Goal: Check status: Check status

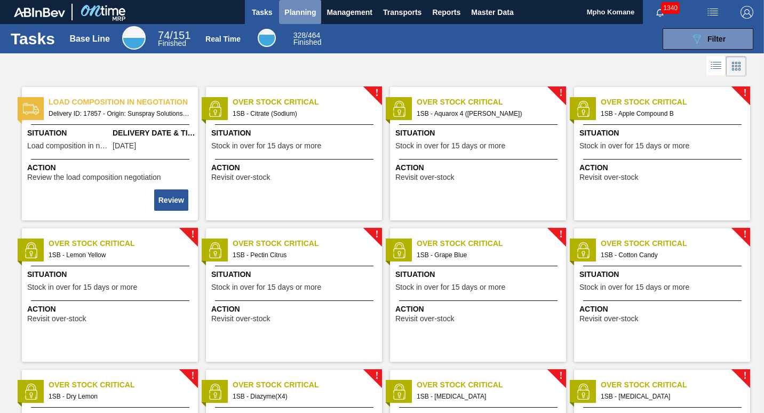
click at [308, 6] on span "Planning" at bounding box center [299, 12] width 31 height 13
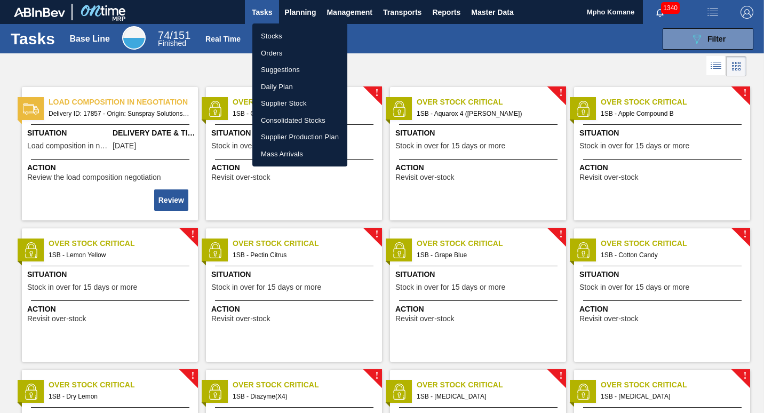
click at [275, 50] on li "Orders" at bounding box center [299, 53] width 95 height 17
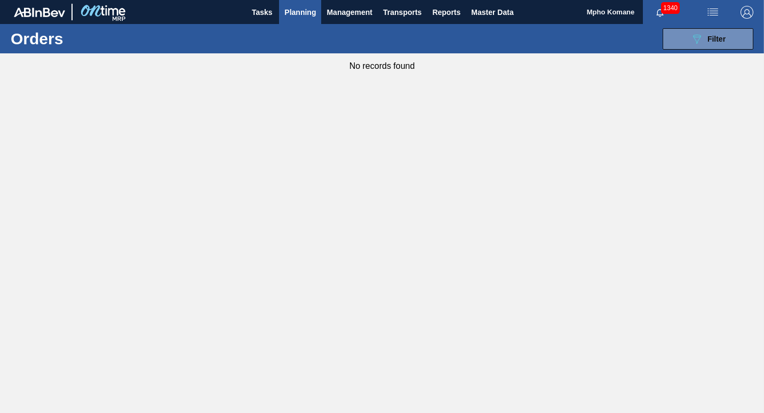
click at [297, 11] on span "Planning" at bounding box center [299, 12] width 31 height 13
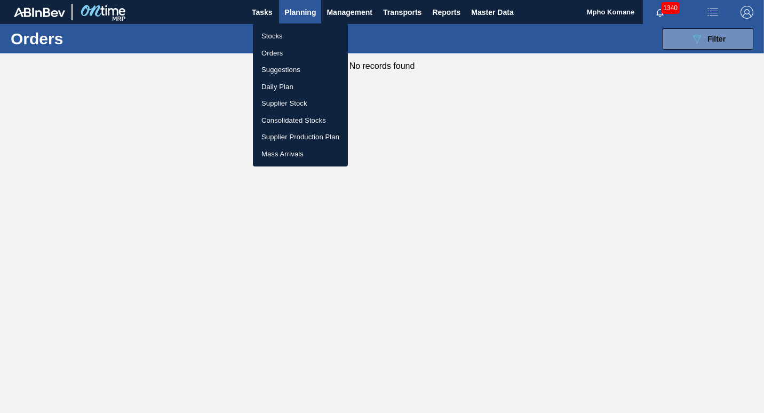
click at [268, 38] on li "Stocks" at bounding box center [300, 36] width 95 height 17
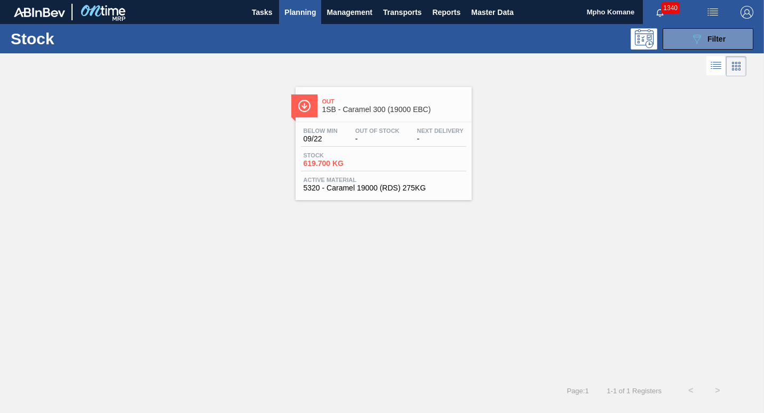
click at [425, 118] on div "Out 1SB - Caramel 300 (19000 EBC) Below Min 09/22 Out Of Stock - Next Delivery …" at bounding box center [383, 143] width 176 height 113
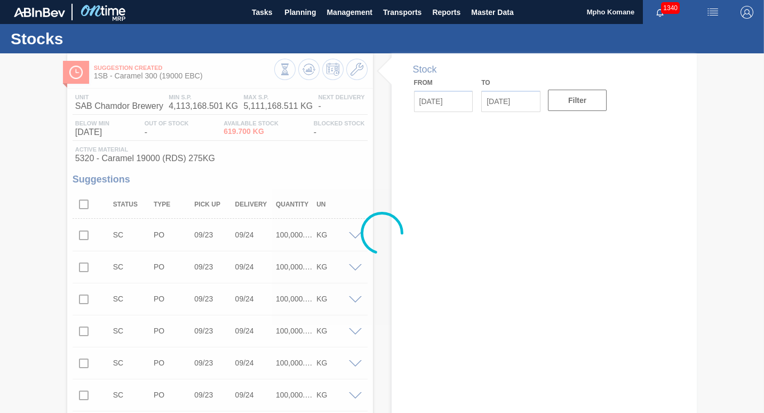
type input "[DATE]"
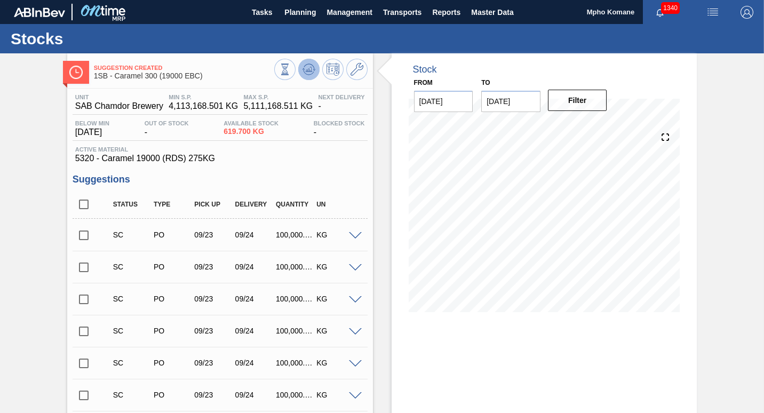
click at [315, 74] on button at bounding box center [308, 69] width 21 height 21
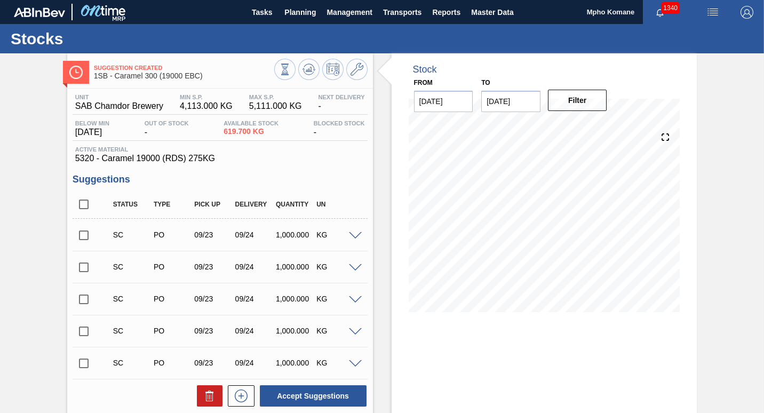
click at [83, 237] on input "checkbox" at bounding box center [84, 235] width 22 height 22
click at [281, 390] on button "Accept Suggestions" at bounding box center [313, 395] width 107 height 21
checkbox input "false"
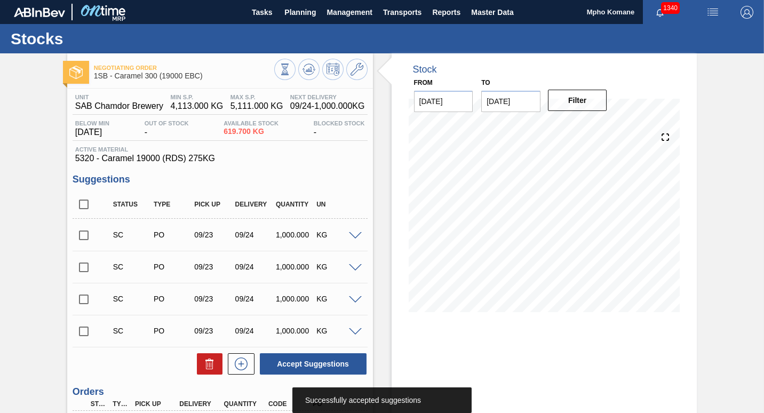
scroll to position [117, 0]
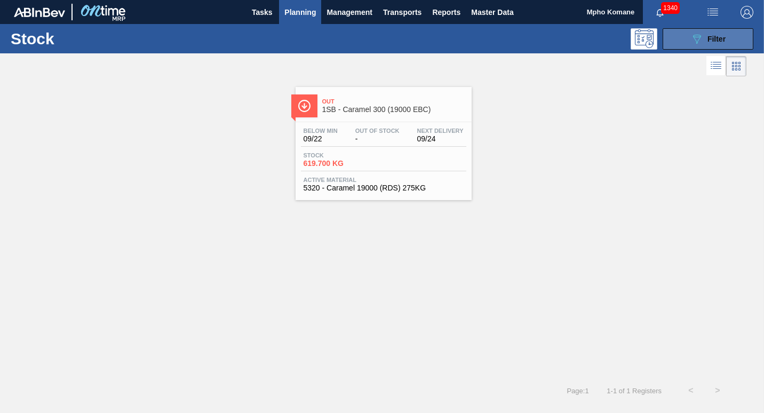
click at [699, 43] on icon "089F7B8B-B2A5-4AFE-B5C0-19BA573D28AC" at bounding box center [696, 39] width 13 height 13
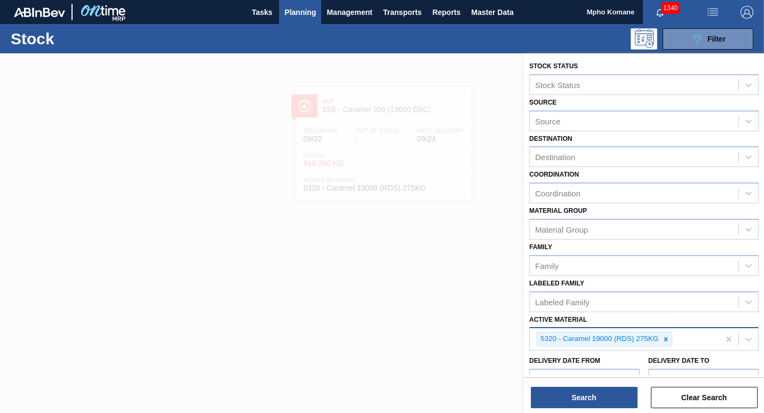
click at [677, 336] on div "5320 - Caramel 19000 (RDS) 275KG" at bounding box center [624, 339] width 189 height 22
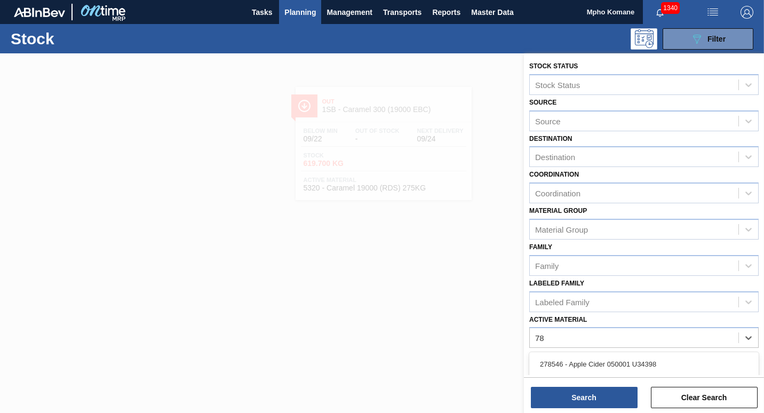
type Material "7"
click at [499, 270] on div at bounding box center [382, 259] width 764 height 413
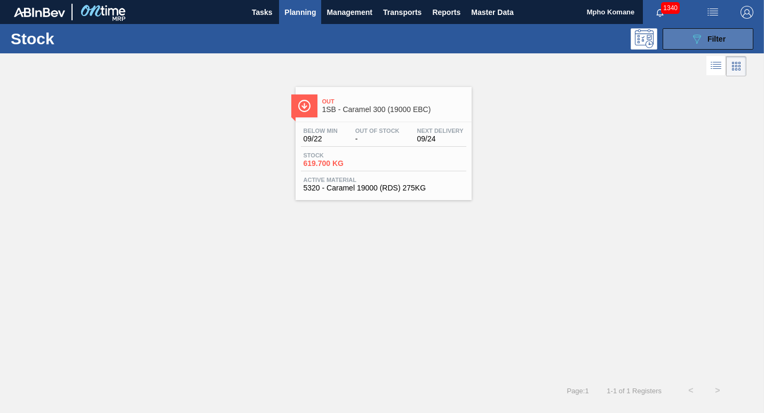
click at [722, 42] on span "Filter" at bounding box center [716, 39] width 18 height 9
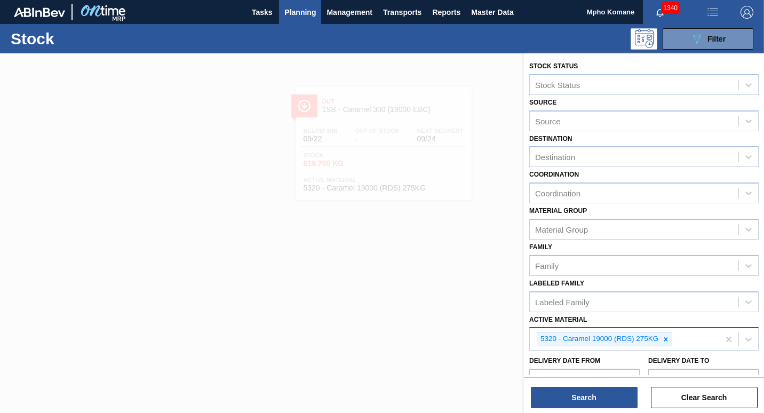
click at [689, 341] on div "5320 - Caramel 19000 (RDS) 275KG" at bounding box center [624, 339] width 189 height 22
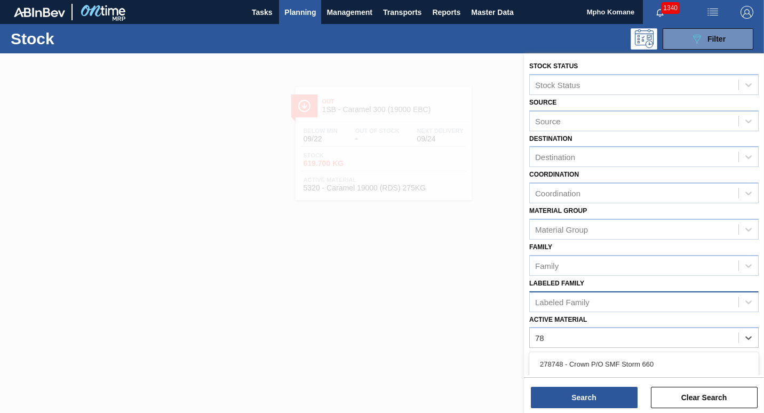
type Material "7"
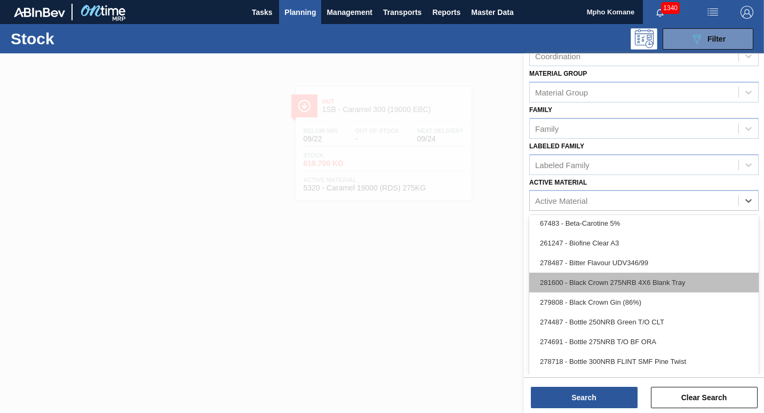
scroll to position [320, 0]
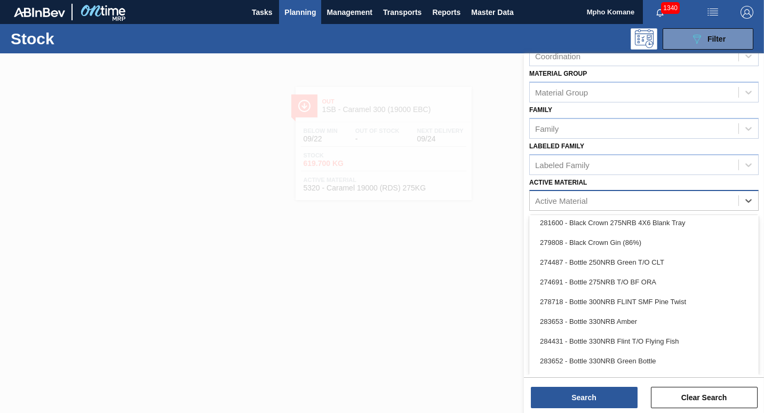
click at [571, 202] on div "Stock Status Stock Status Source Source Destination Destination Coordination Co…" at bounding box center [644, 125] width 240 height 418
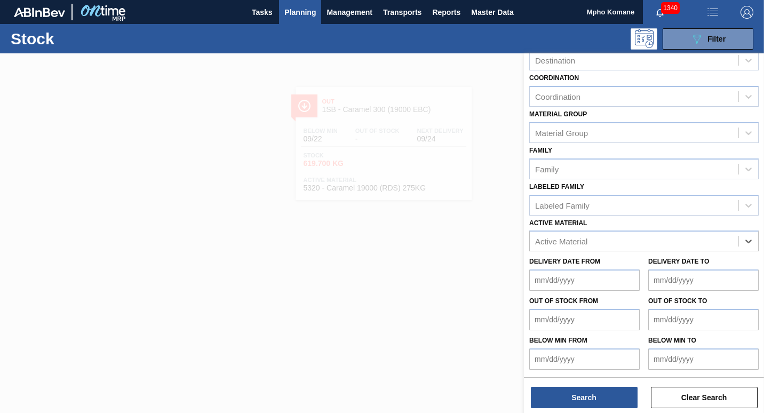
click at [474, 230] on div at bounding box center [382, 259] width 764 height 413
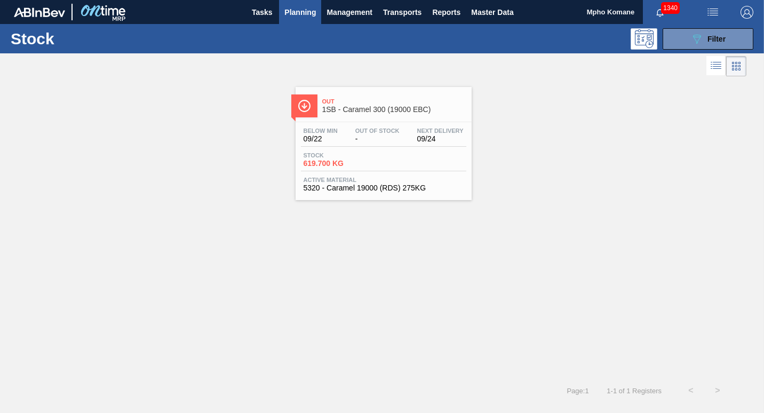
click at [308, 11] on span "Planning" at bounding box center [299, 12] width 31 height 13
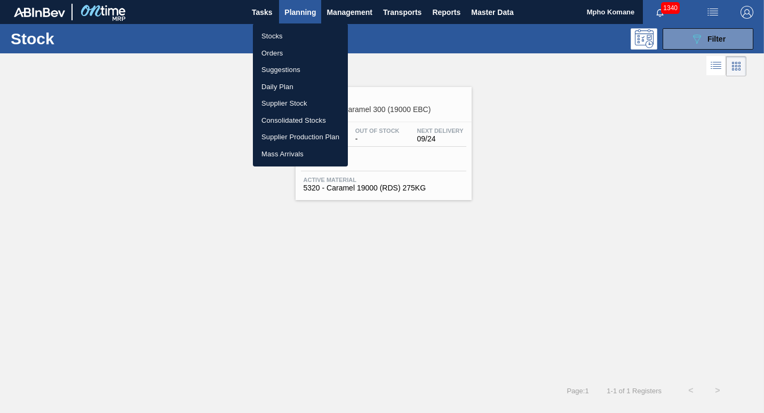
click at [281, 53] on li "Orders" at bounding box center [300, 53] width 95 height 17
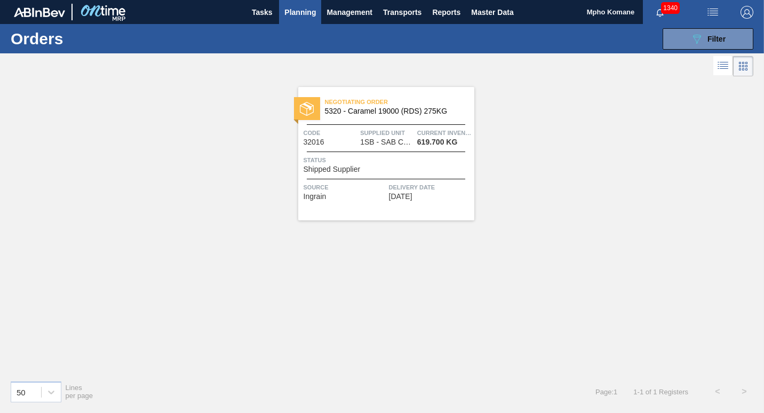
click at [303, 14] on span "Planning" at bounding box center [299, 12] width 31 height 13
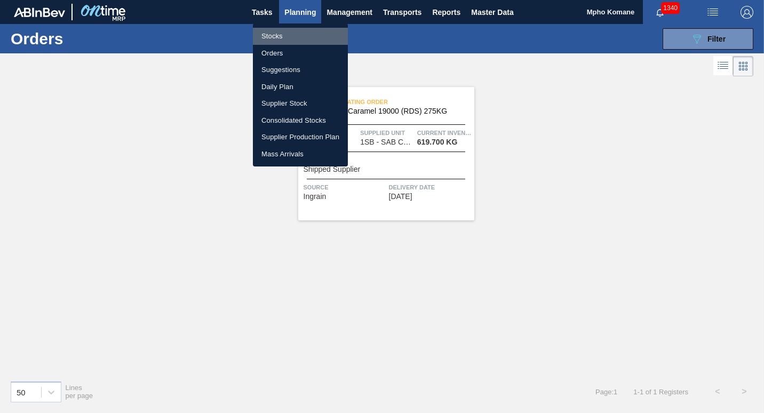
click at [284, 37] on li "Stocks" at bounding box center [300, 36] width 95 height 17
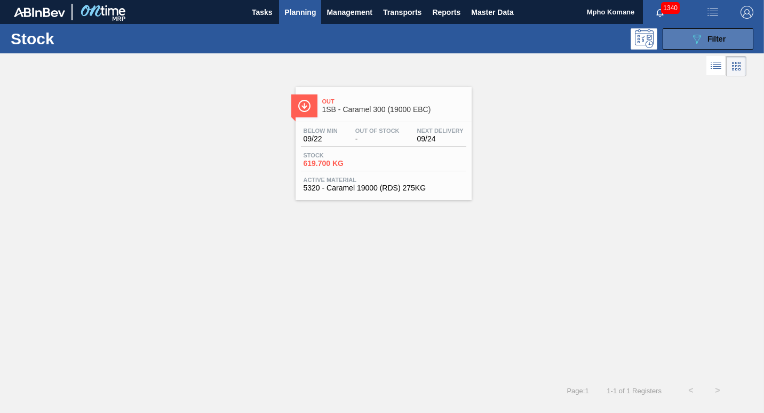
click at [712, 38] on span "Filter" at bounding box center [716, 39] width 18 height 9
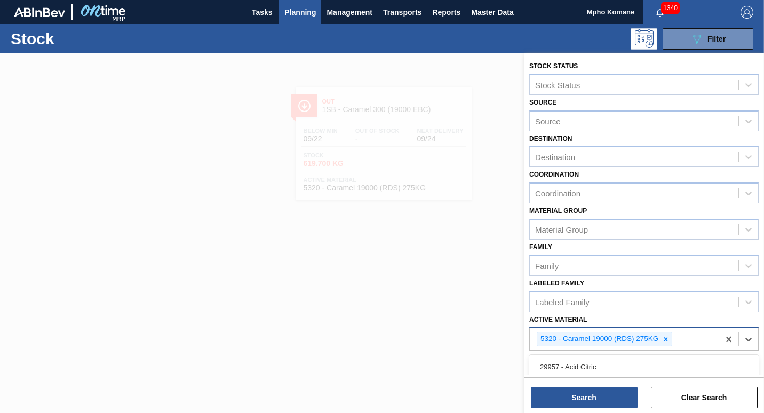
click at [681, 338] on div "5320 - Caramel 19000 (RDS) 275KG" at bounding box center [624, 339] width 189 height 22
type Material "2"
type Material "78740"
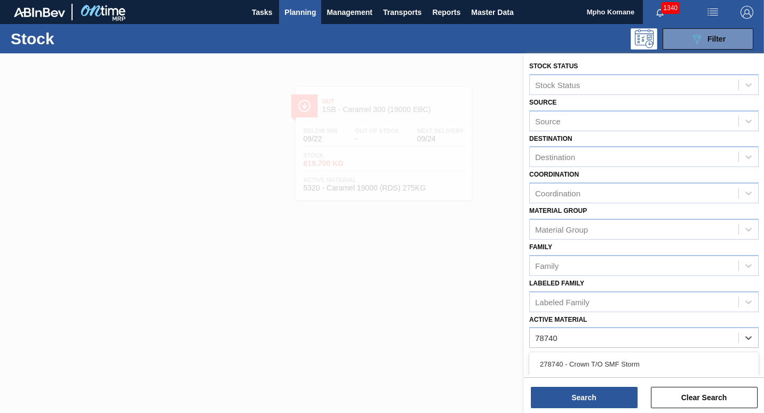
scroll to position [97, 0]
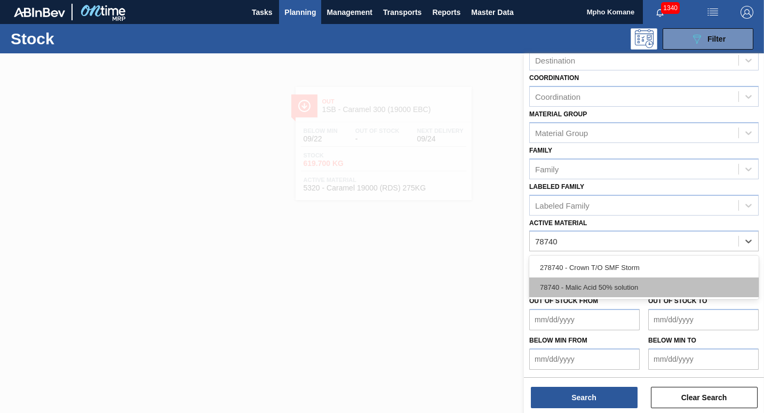
click at [532, 283] on div "78740 - Malic Acid 50% solution" at bounding box center [643, 287] width 229 height 20
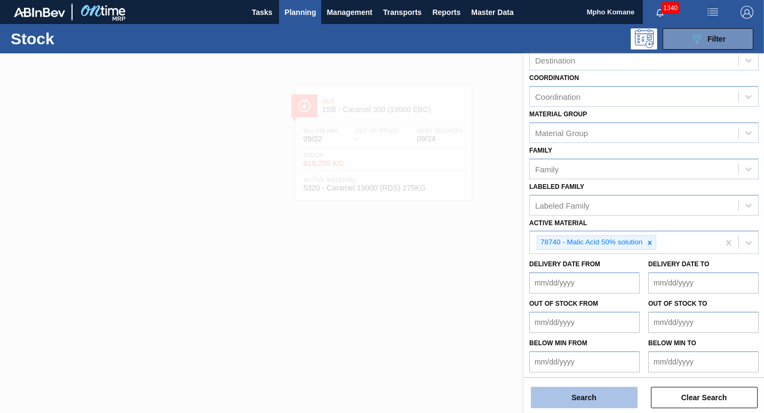
click at [577, 393] on button "Search" at bounding box center [584, 397] width 107 height 21
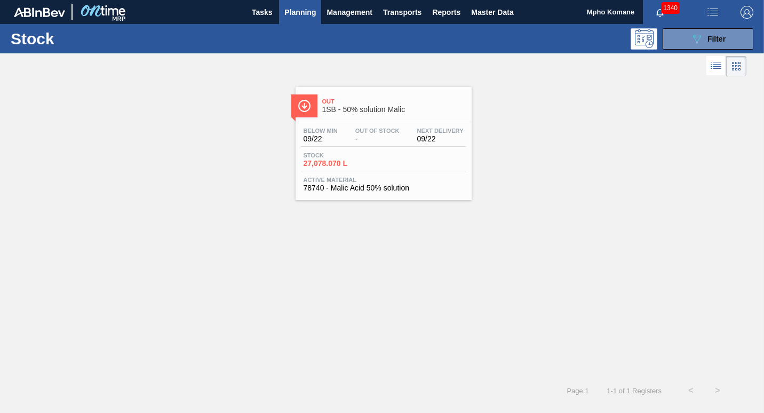
click at [390, 164] on div "Stock 27,078.070 L" at bounding box center [383, 161] width 165 height 19
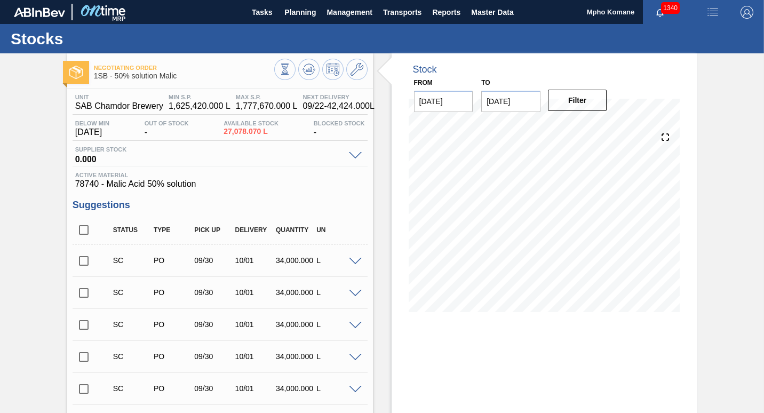
click at [84, 264] on input "checkbox" at bounding box center [84, 261] width 22 height 22
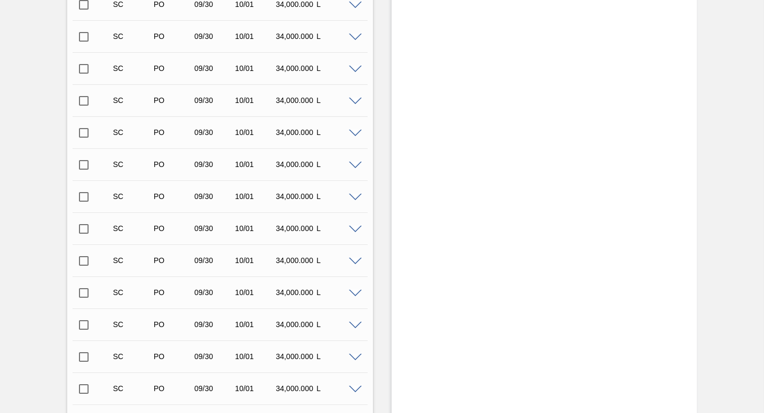
scroll to position [1600, 0]
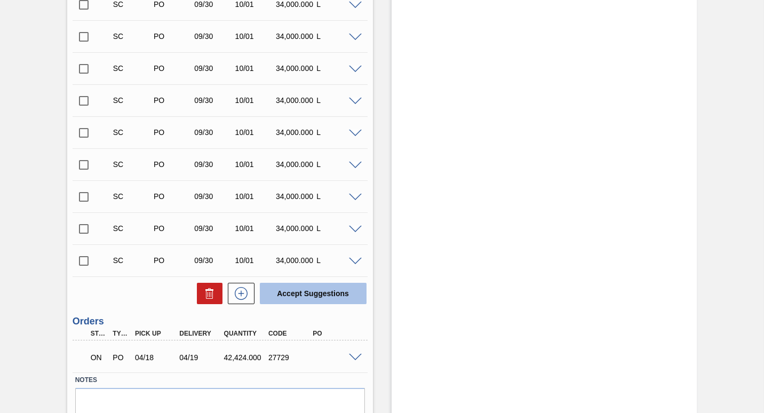
click at [300, 289] on button "Accept Suggestions" at bounding box center [313, 293] width 107 height 21
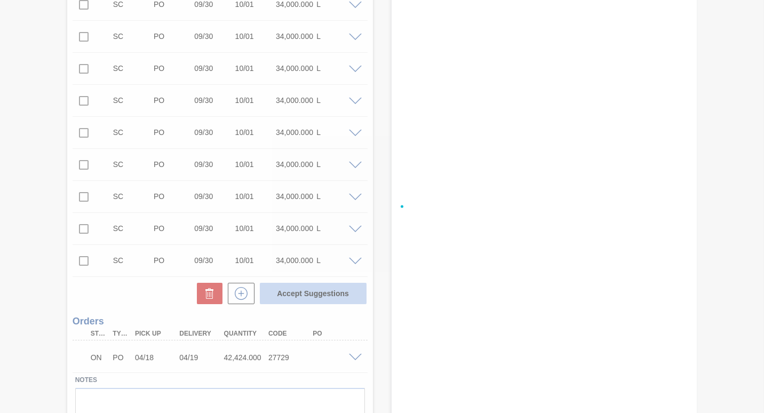
checkbox input "false"
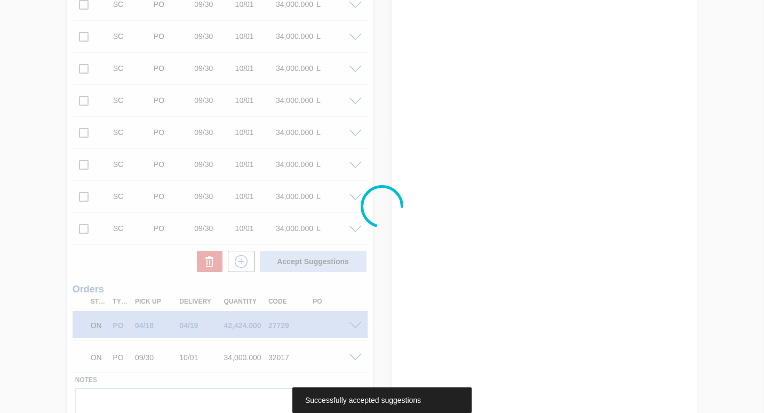
scroll to position [1568, 0]
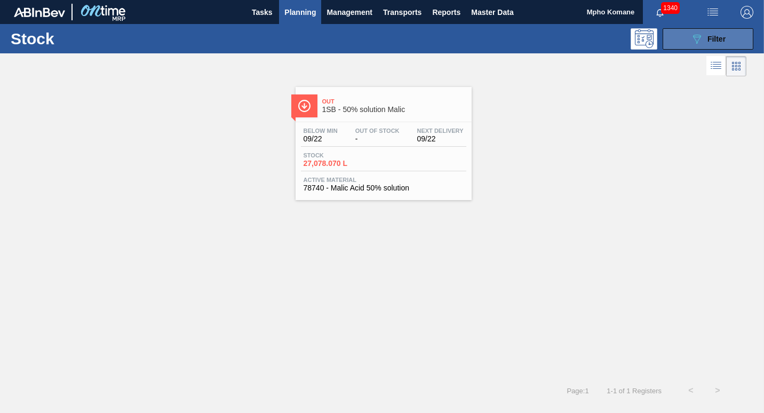
click at [702, 37] on icon "089F7B8B-B2A5-4AFE-B5C0-19BA573D28AC" at bounding box center [696, 39] width 13 height 13
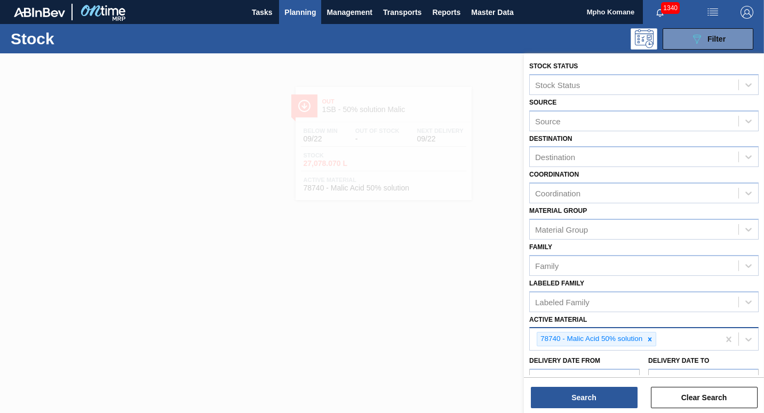
click at [675, 344] on div "78740 - Malic Acid 50% solution" at bounding box center [624, 339] width 189 height 22
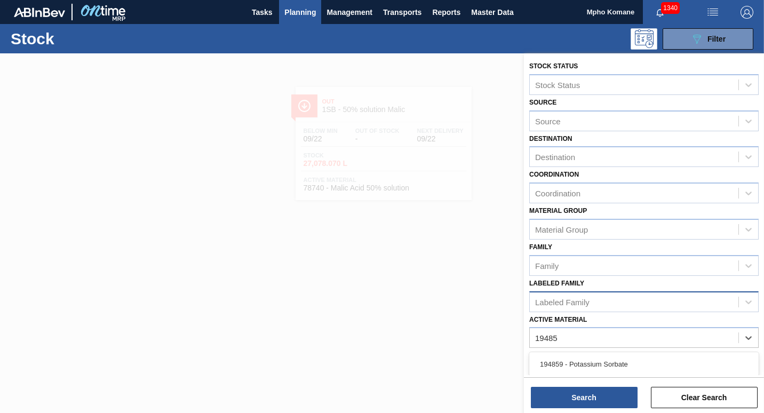
type Material "194859"
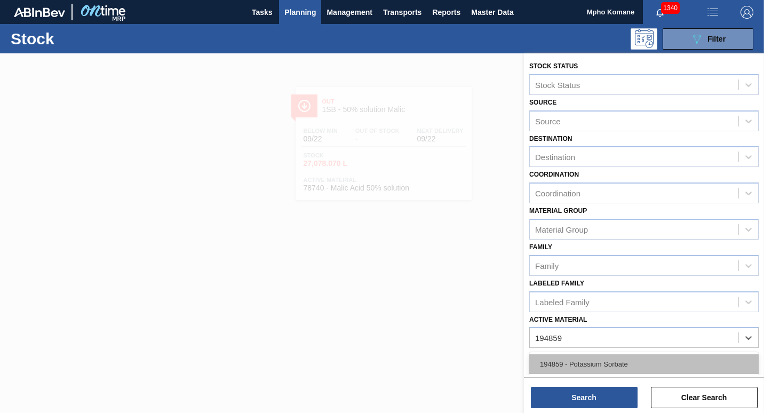
click at [596, 362] on div "194859 - Potassium Sorbate" at bounding box center [643, 364] width 229 height 20
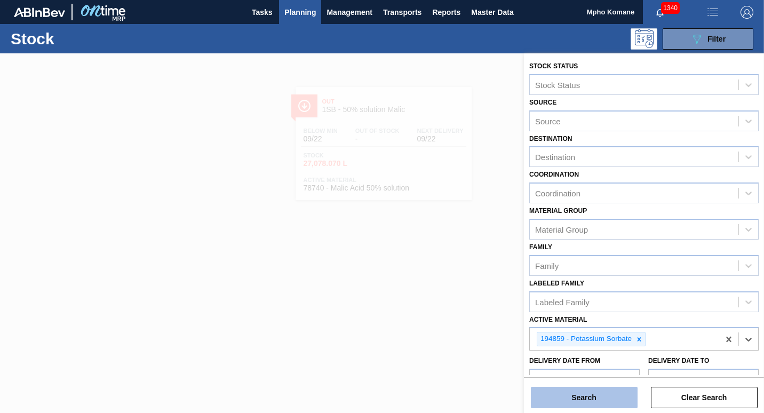
click at [579, 397] on button "Search" at bounding box center [584, 397] width 107 height 21
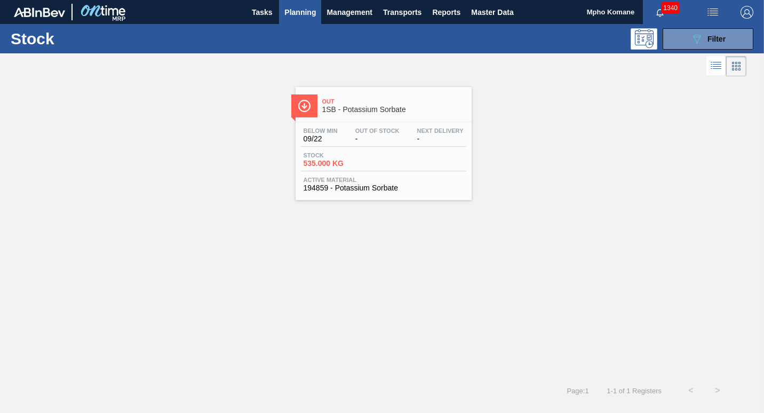
click at [349, 153] on span "Stock" at bounding box center [340, 155] width 75 height 6
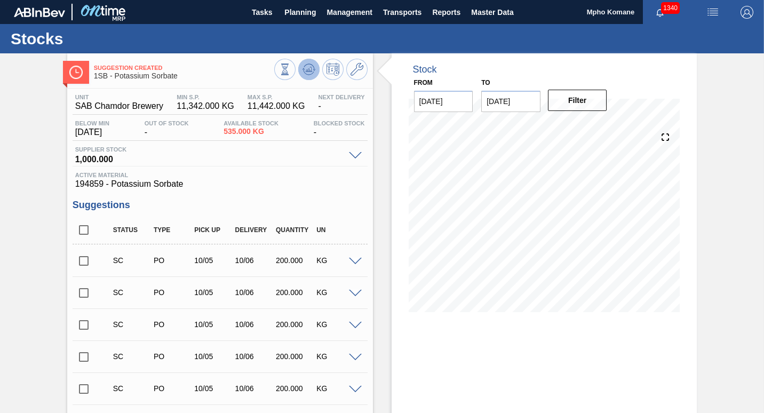
click at [311, 68] on icon at bounding box center [308, 69] width 13 height 13
click at [81, 260] on input "checkbox" at bounding box center [84, 261] width 22 height 22
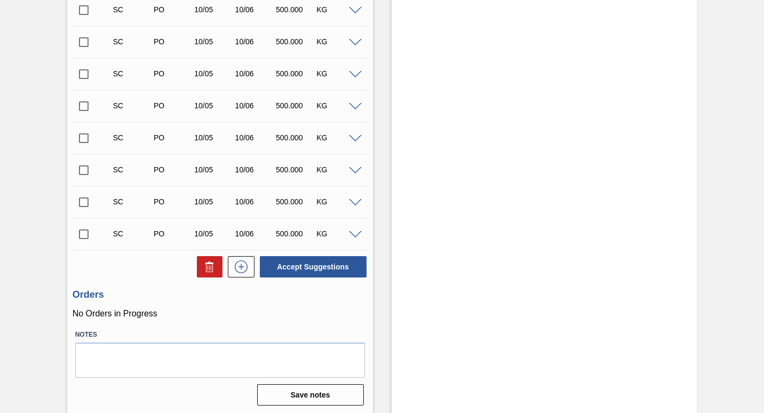
scroll to position [700, 0]
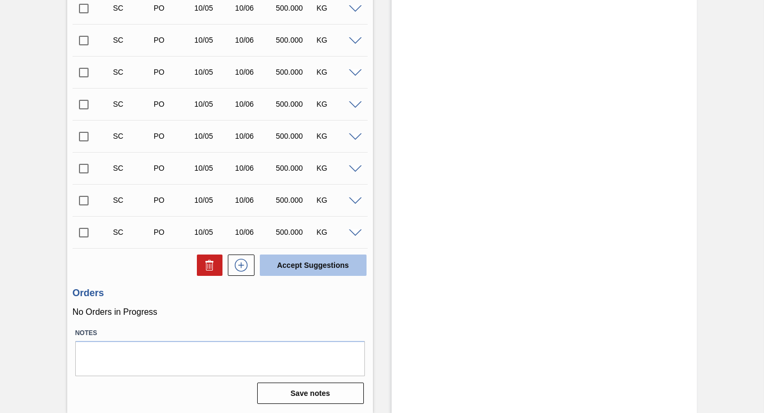
click at [323, 267] on button "Accept Suggestions" at bounding box center [313, 264] width 107 height 21
checkbox input "false"
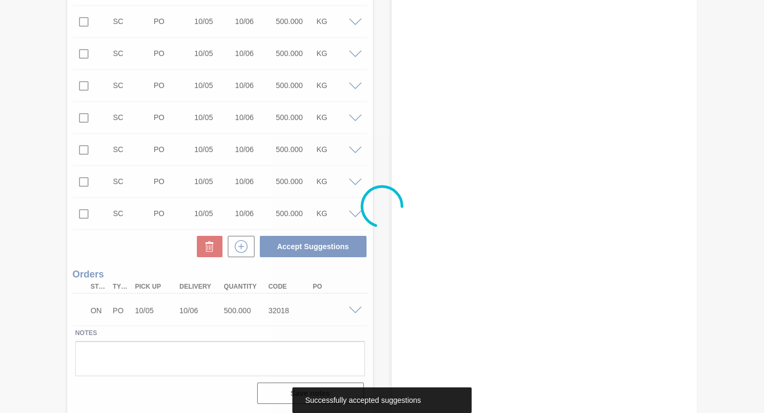
scroll to position [668, 0]
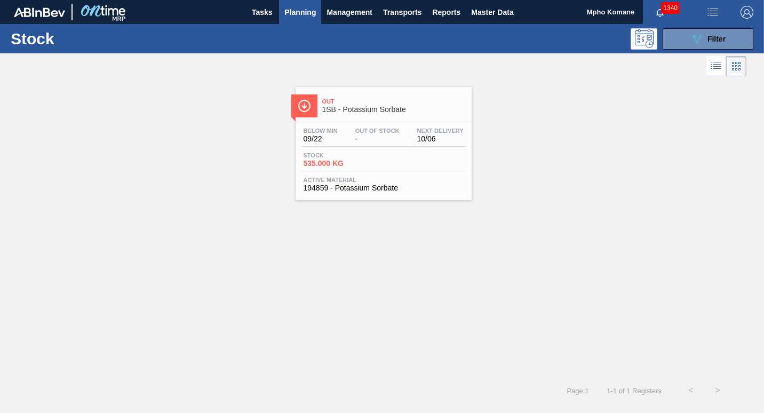
click at [301, 13] on span "Planning" at bounding box center [299, 12] width 31 height 13
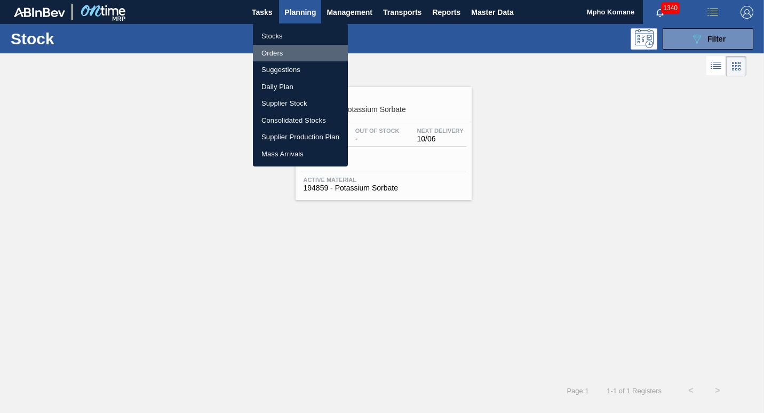
click at [285, 50] on li "Orders" at bounding box center [300, 53] width 95 height 17
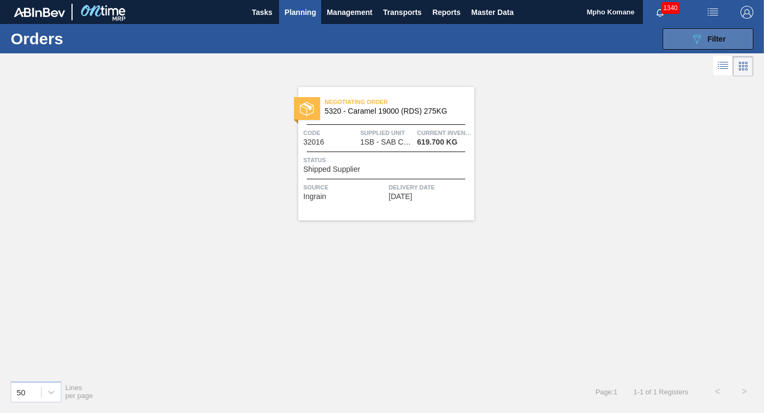
click at [723, 42] on span "Filter" at bounding box center [716, 39] width 18 height 9
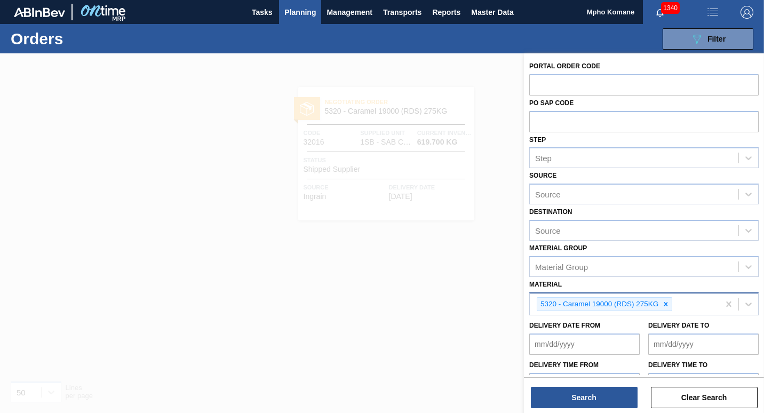
click at [682, 306] on div "5320 - Caramel 19000 (RDS) 275KG" at bounding box center [624, 304] width 189 height 22
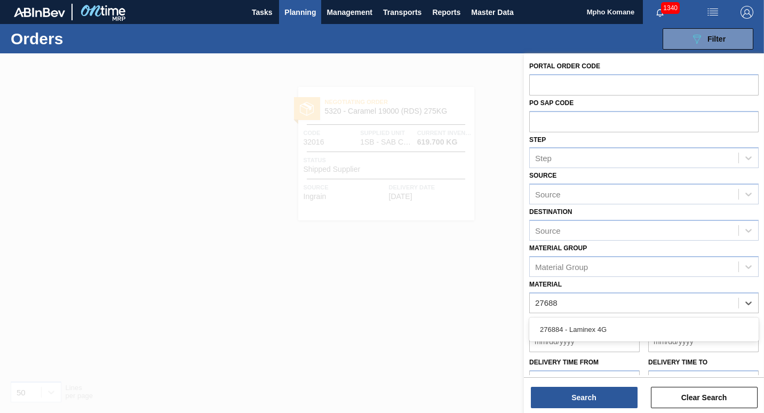
type input "276884"
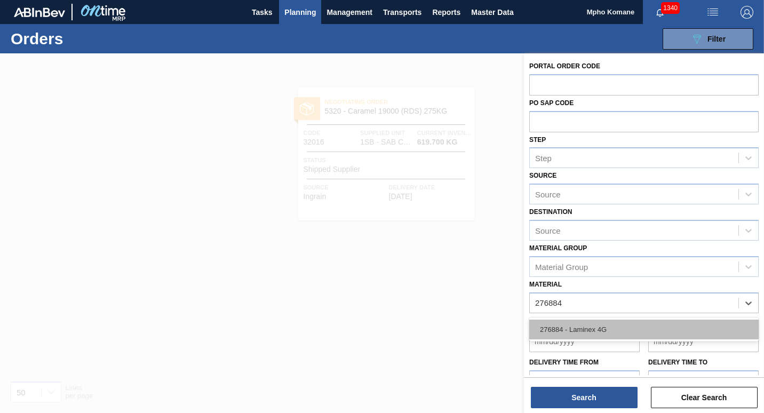
click at [579, 327] on div "276884 - Laminex 4G" at bounding box center [643, 329] width 229 height 20
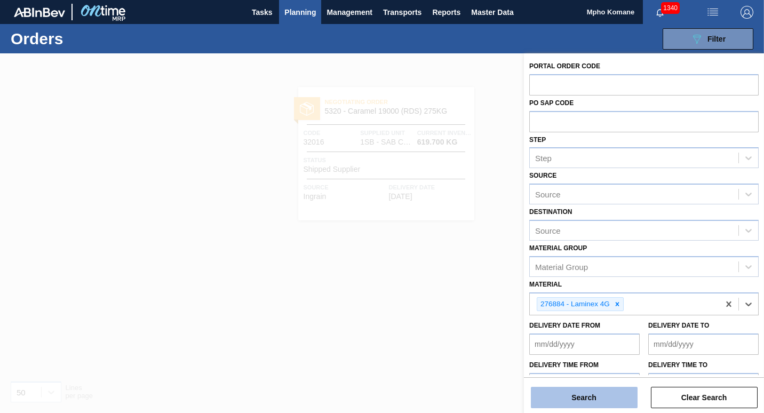
click at [580, 401] on button "Search" at bounding box center [584, 397] width 107 height 21
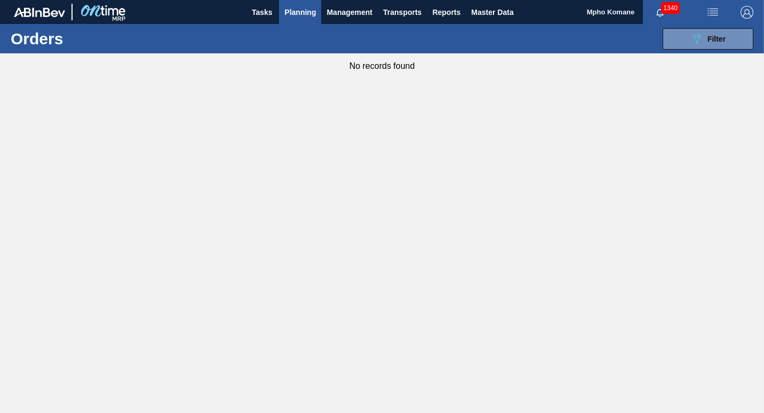
click at [301, 11] on span "Planning" at bounding box center [299, 12] width 31 height 13
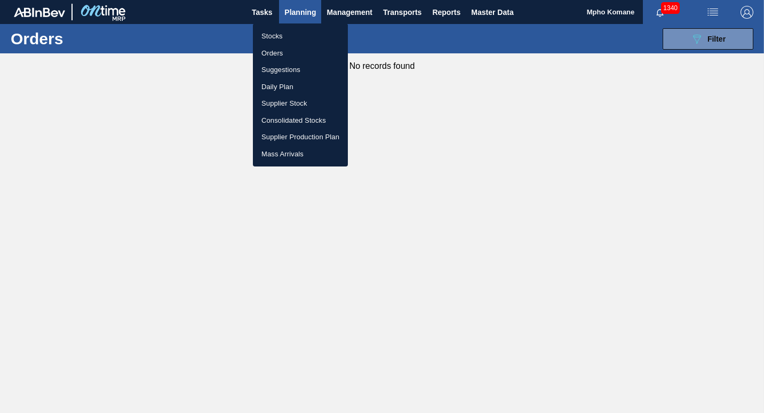
click at [282, 51] on li "Orders" at bounding box center [300, 53] width 95 height 17
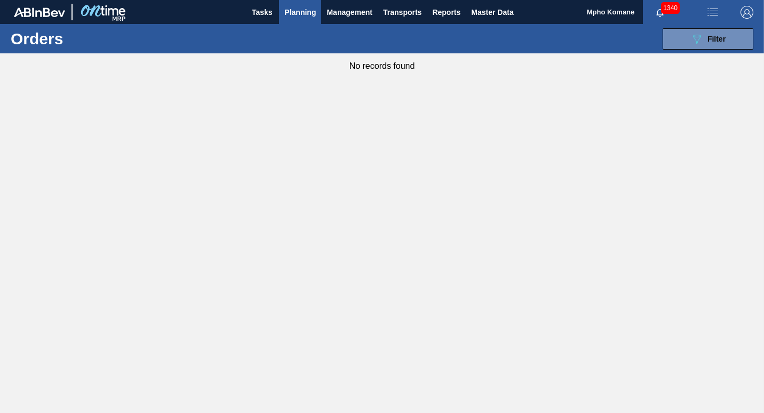
click at [289, 17] on span "Planning" at bounding box center [299, 12] width 31 height 13
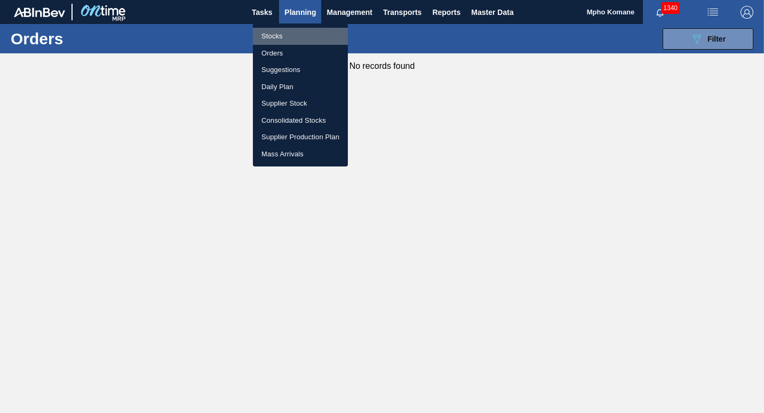
click at [282, 38] on li "Stocks" at bounding box center [300, 36] width 95 height 17
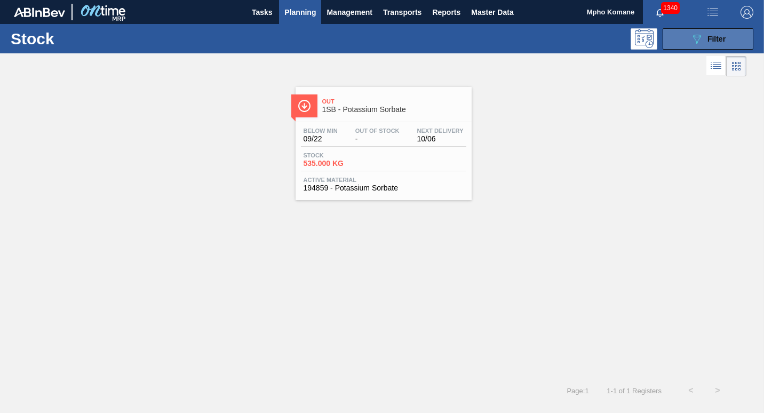
click at [690, 43] on icon "089F7B8B-B2A5-4AFE-B5C0-19BA573D28AC" at bounding box center [696, 39] width 13 height 13
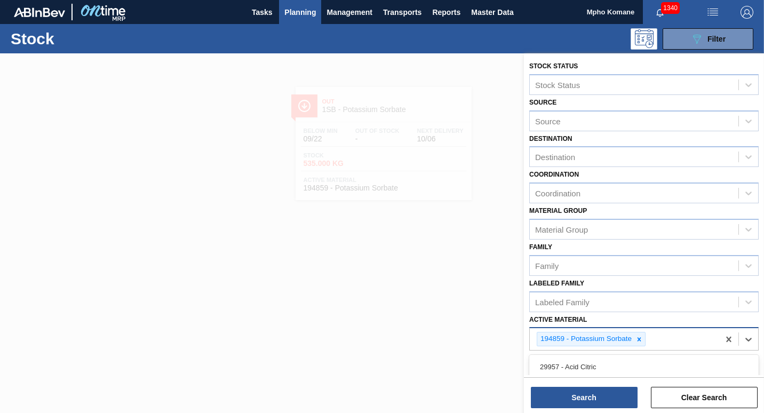
click at [660, 342] on div "194859 - Potassium Sorbate" at bounding box center [624, 339] width 189 height 22
type Material "27688"
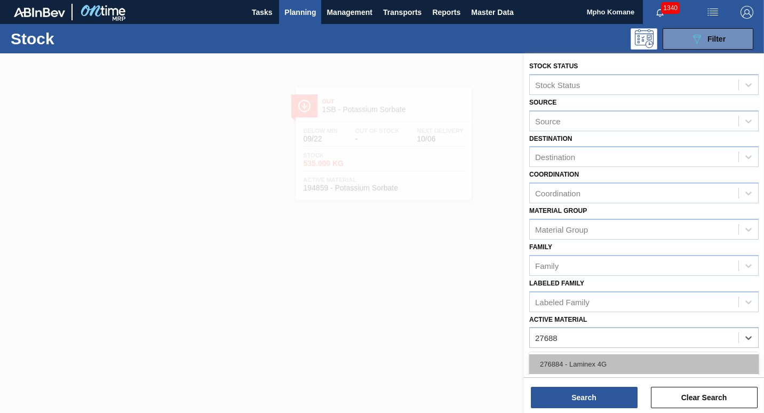
click at [601, 362] on div "276884 - Laminex 4G" at bounding box center [643, 364] width 229 height 20
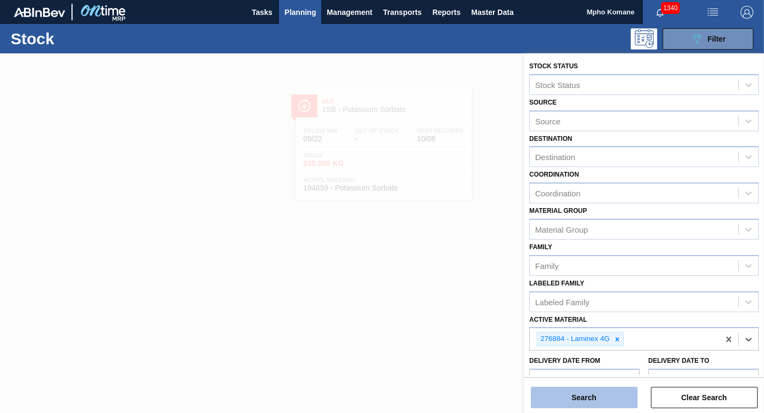
click at [565, 396] on button "Search" at bounding box center [584, 397] width 107 height 21
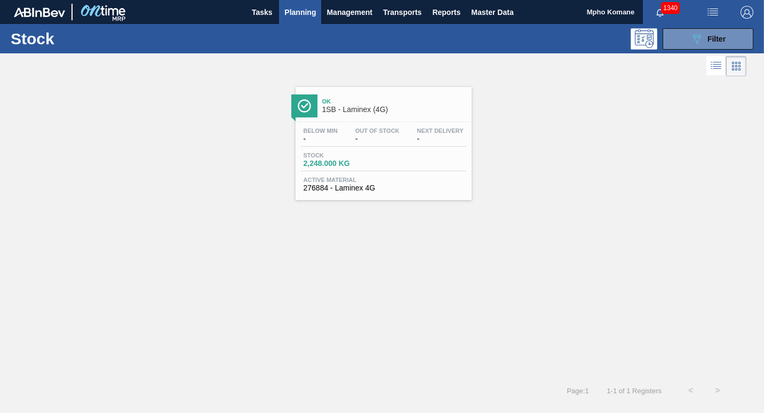
click at [365, 135] on span "-" at bounding box center [377, 139] width 44 height 8
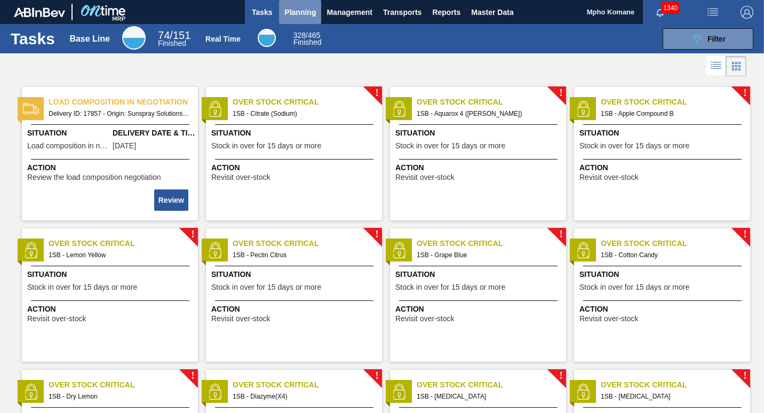
click at [297, 16] on span "Planning" at bounding box center [299, 12] width 31 height 13
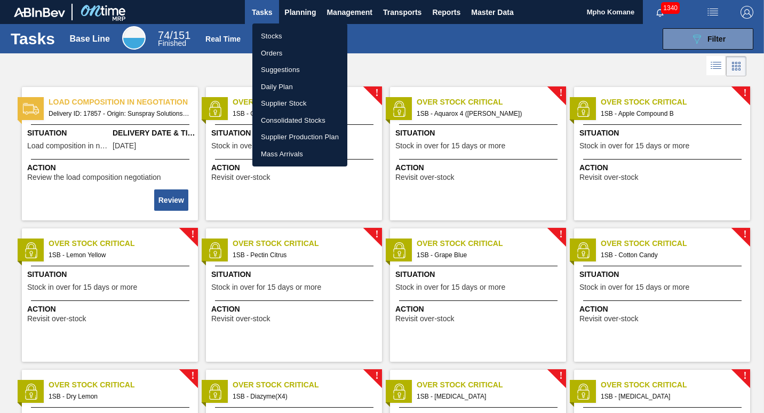
click at [266, 52] on li "Orders" at bounding box center [299, 53] width 95 height 17
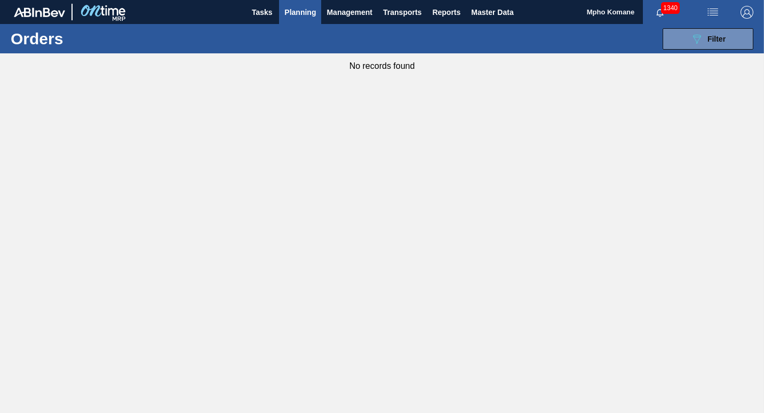
click at [306, 12] on span "Planning" at bounding box center [299, 12] width 31 height 13
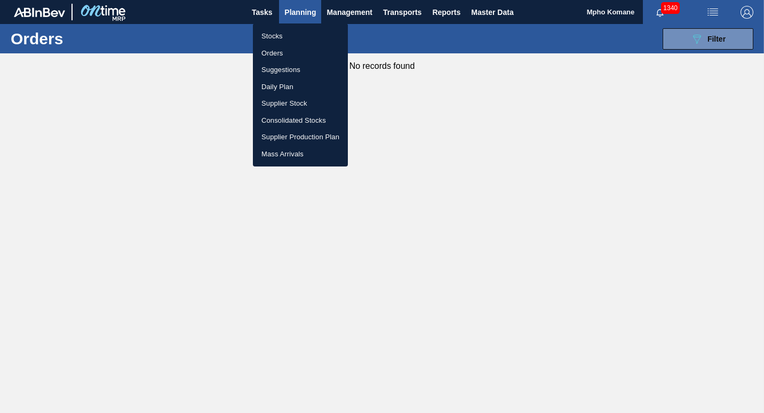
click at [286, 33] on li "Stocks" at bounding box center [300, 36] width 95 height 17
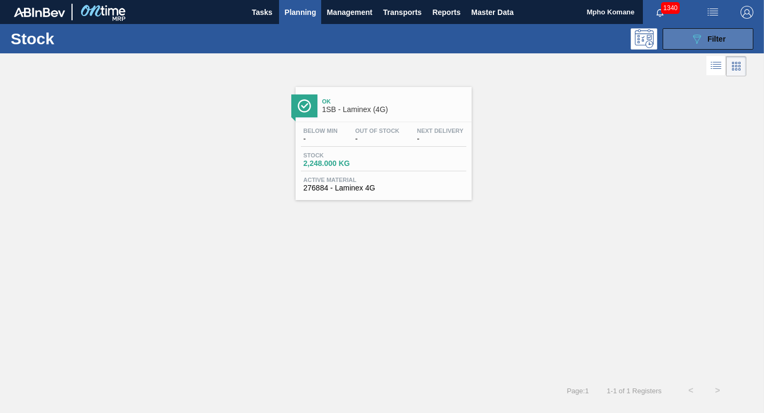
click at [692, 37] on icon "089F7B8B-B2A5-4AFE-B5C0-19BA573D28AC" at bounding box center [696, 39] width 13 height 13
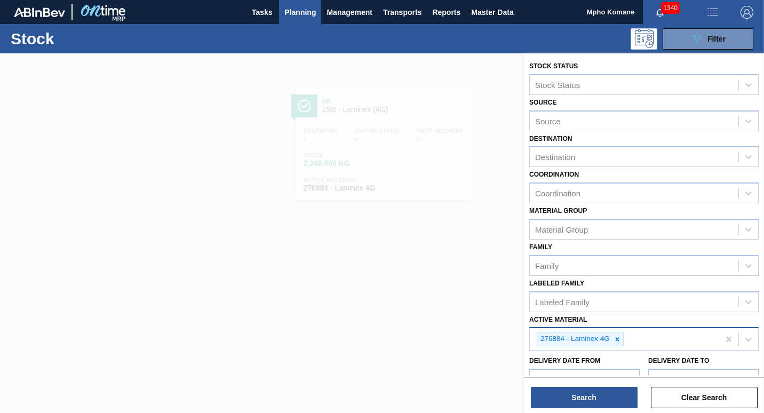
click at [638, 343] on div "276884 - Laminex 4G" at bounding box center [624, 339] width 189 height 22
type Material "280021"
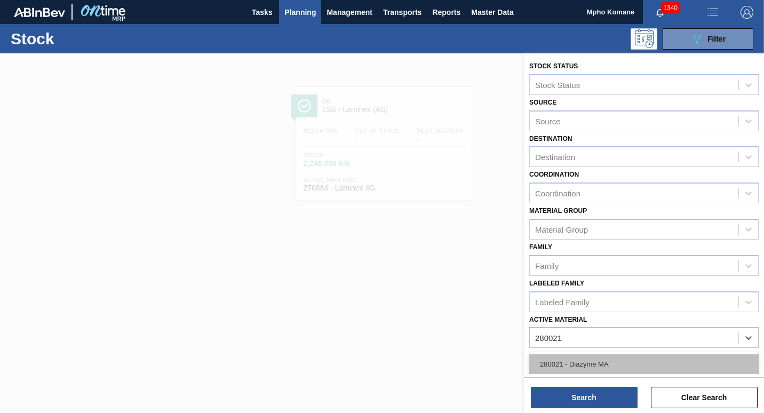
click at [607, 365] on div "280021 - Diazyme MA" at bounding box center [643, 364] width 229 height 20
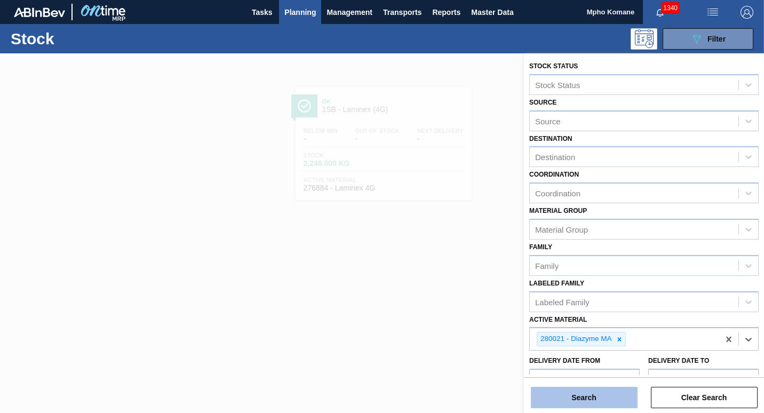
click at [599, 393] on button "Search" at bounding box center [584, 397] width 107 height 21
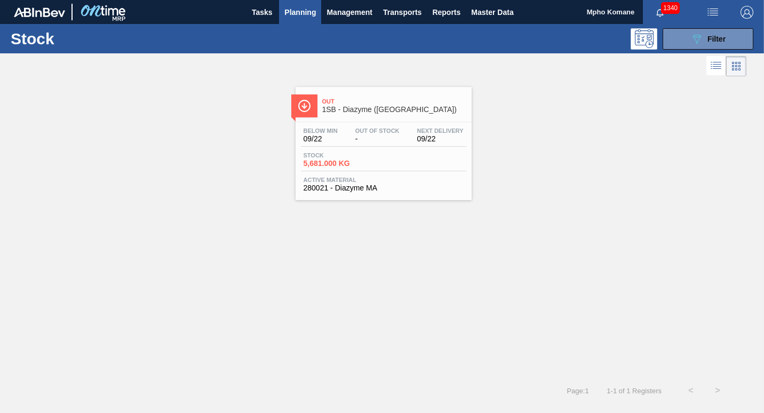
click at [350, 145] on div "Below Min 09/22 Out Of Stock - Next Delivery 09/22" at bounding box center [383, 136] width 165 height 19
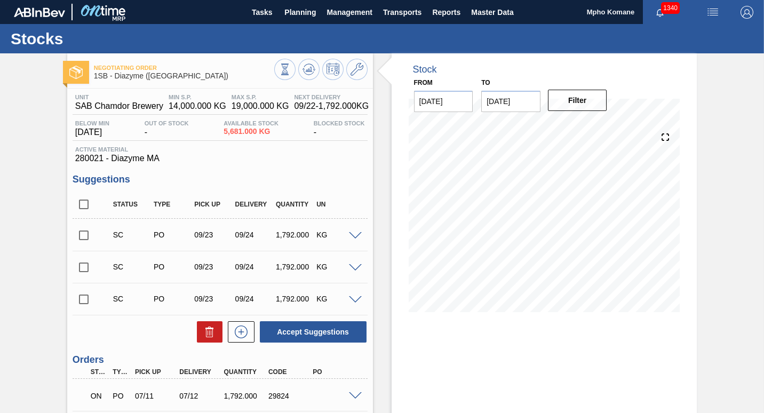
scroll to position [117, 0]
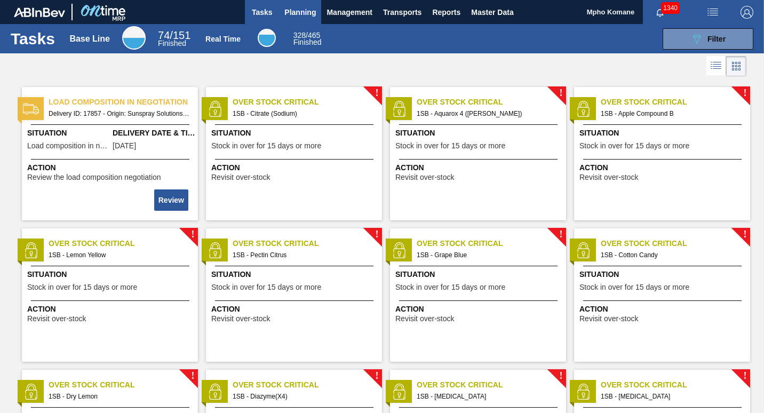
click at [286, 10] on span "Planning" at bounding box center [299, 12] width 31 height 13
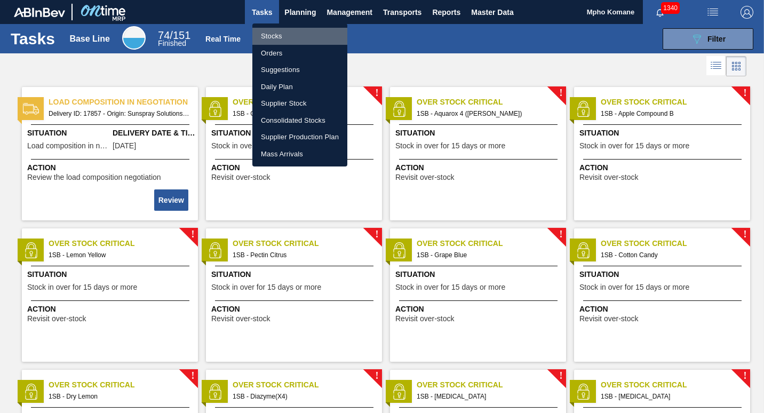
click at [268, 33] on li "Stocks" at bounding box center [299, 36] width 95 height 17
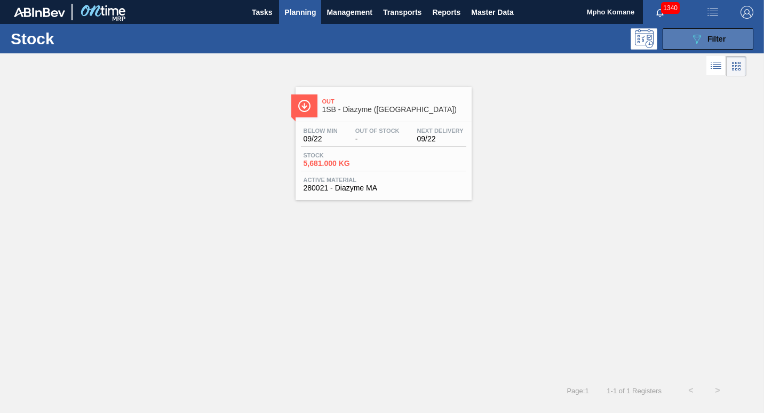
click at [722, 35] on span "Filter" at bounding box center [716, 39] width 18 height 9
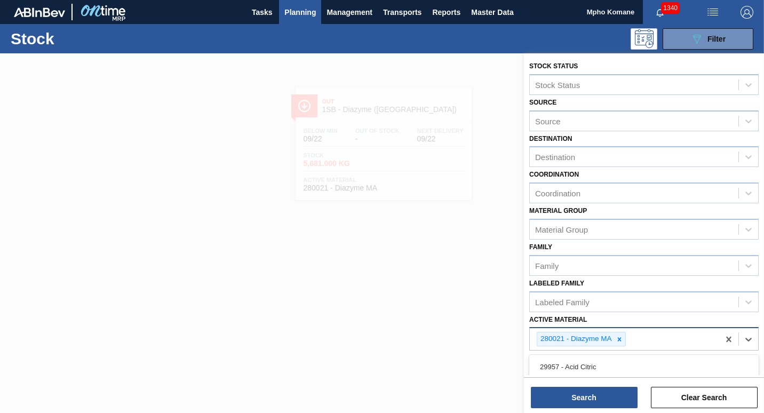
click at [642, 342] on div "280021 - Diazyme MA" at bounding box center [624, 339] width 189 height 22
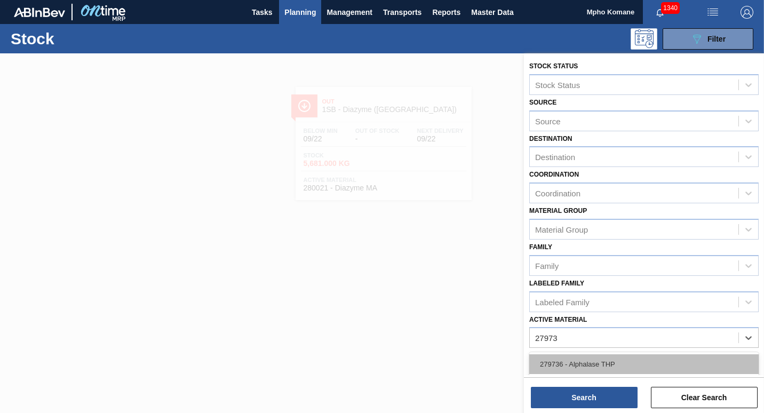
type Material "279735"
click at [612, 359] on div "279735 - Diazyme 87 (1124 Kg )" at bounding box center [643, 364] width 229 height 20
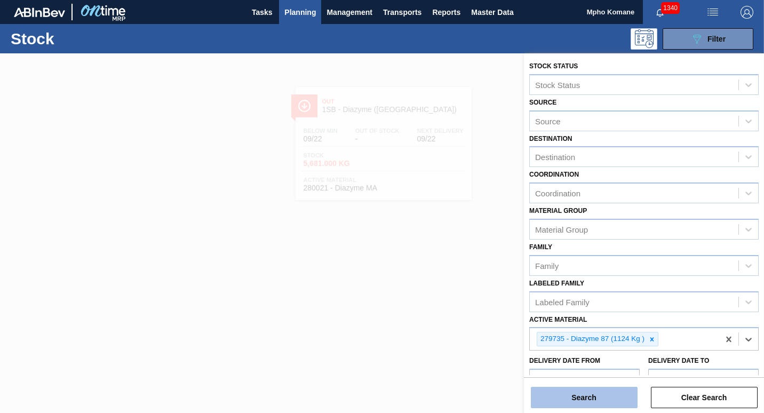
click at [574, 399] on button "Search" at bounding box center [584, 397] width 107 height 21
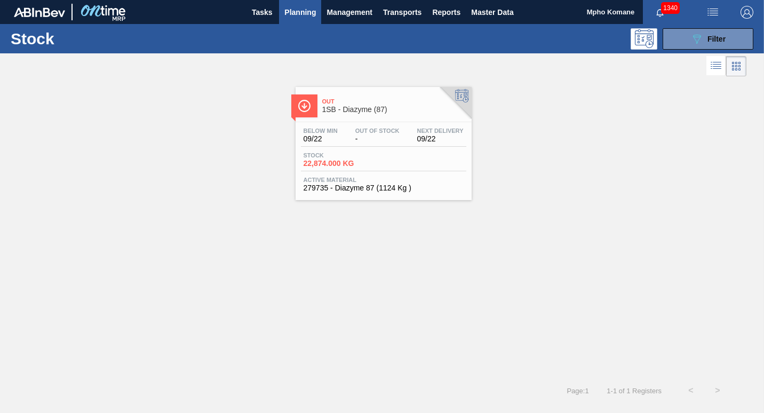
click at [399, 147] on div "Below Min 09/22 Out Of Stock - Next Delivery 09/22 Stock 22,874.000 KG Active M…" at bounding box center [383, 158] width 176 height 73
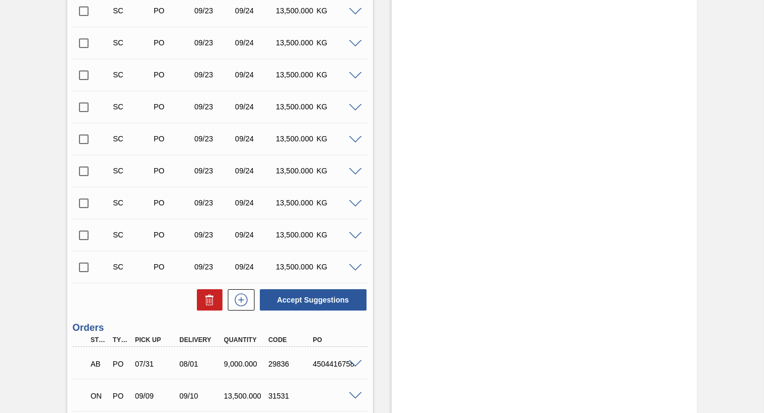
scroll to position [405, 0]
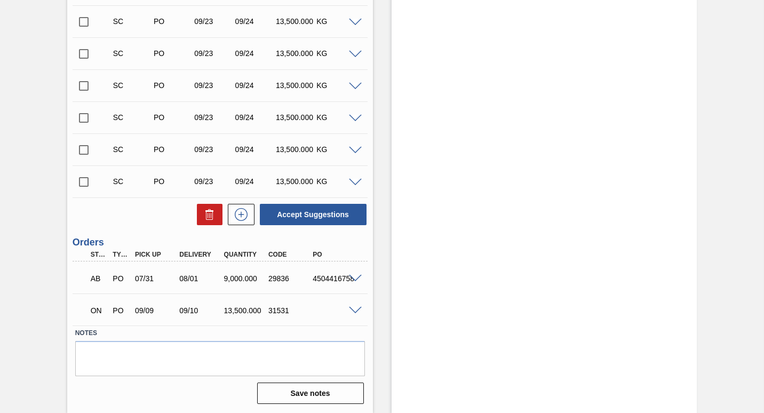
click at [358, 275] on span at bounding box center [355, 279] width 13 height 8
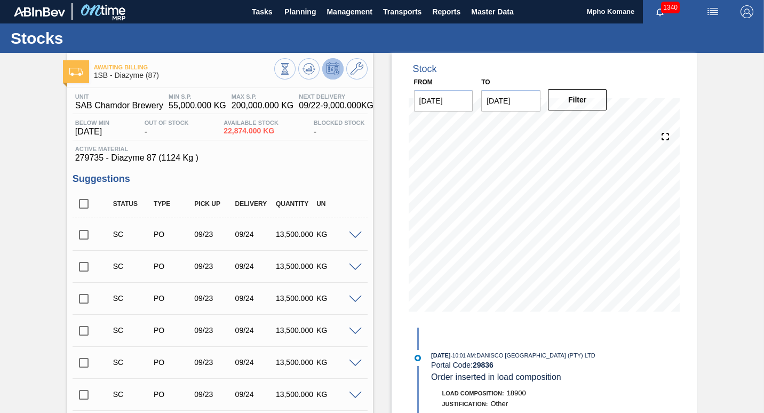
scroll to position [0, 0]
